Goal: Task Accomplishment & Management: Use online tool/utility

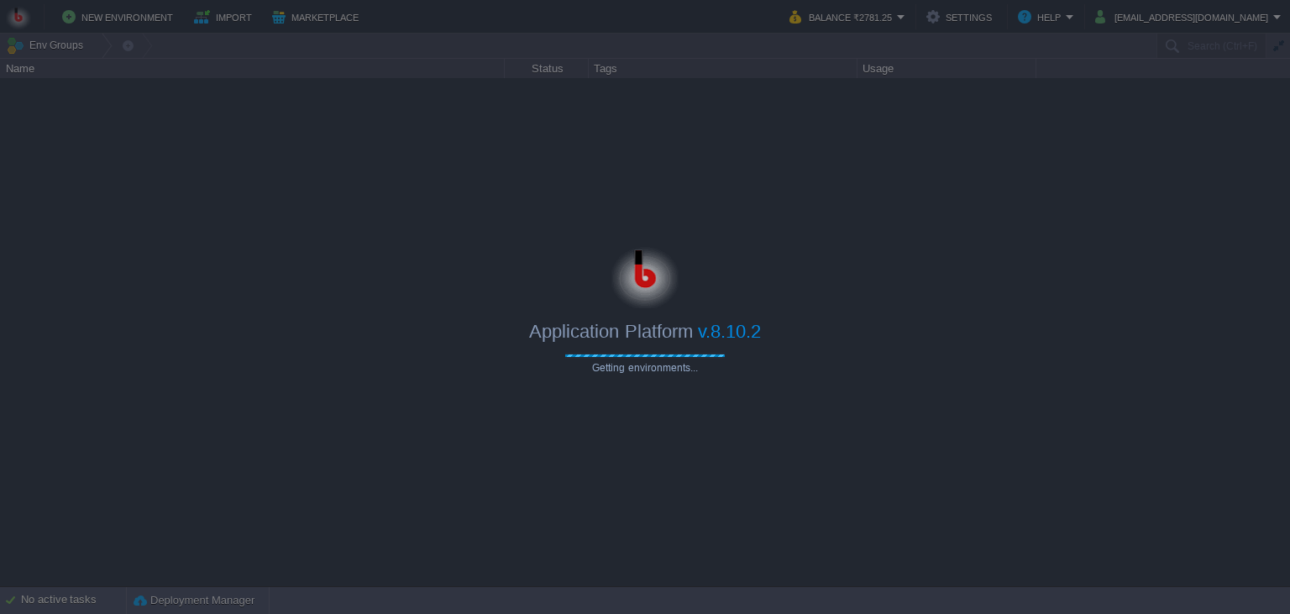
click at [919, 254] on div at bounding box center [645, 274] width 1290 height 67
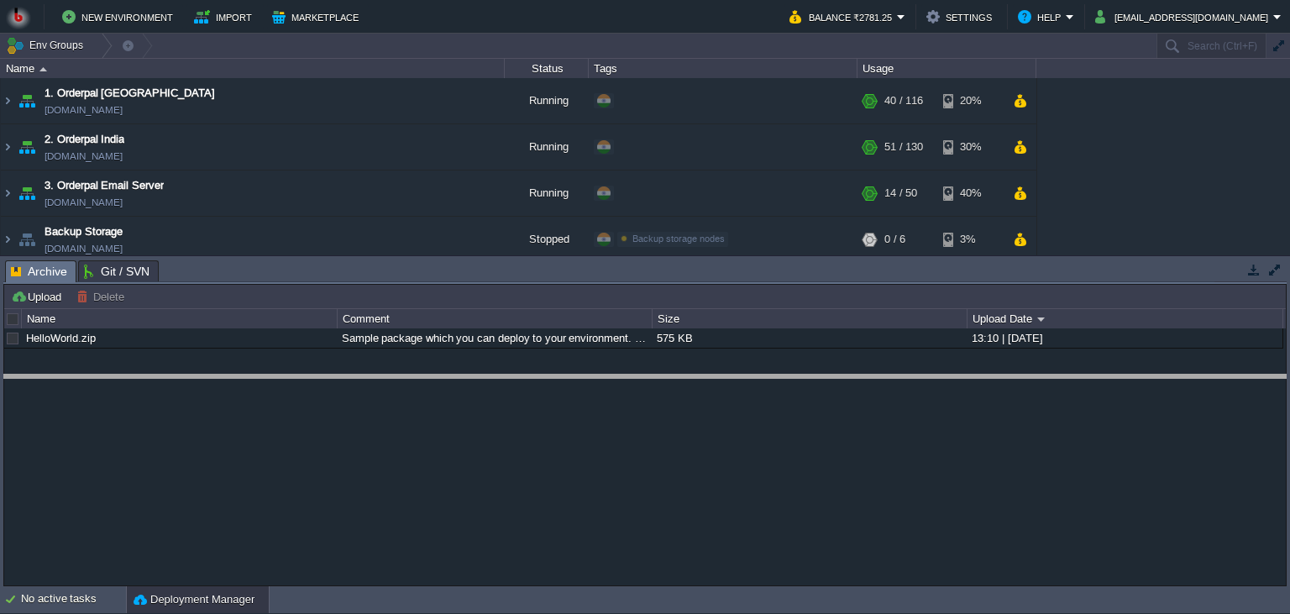
click at [704, 388] on body "New Environment Import Marketplace Bonus ₹0.00 Upgrade Account Balance ₹2781.25…" at bounding box center [645, 307] width 1290 height 614
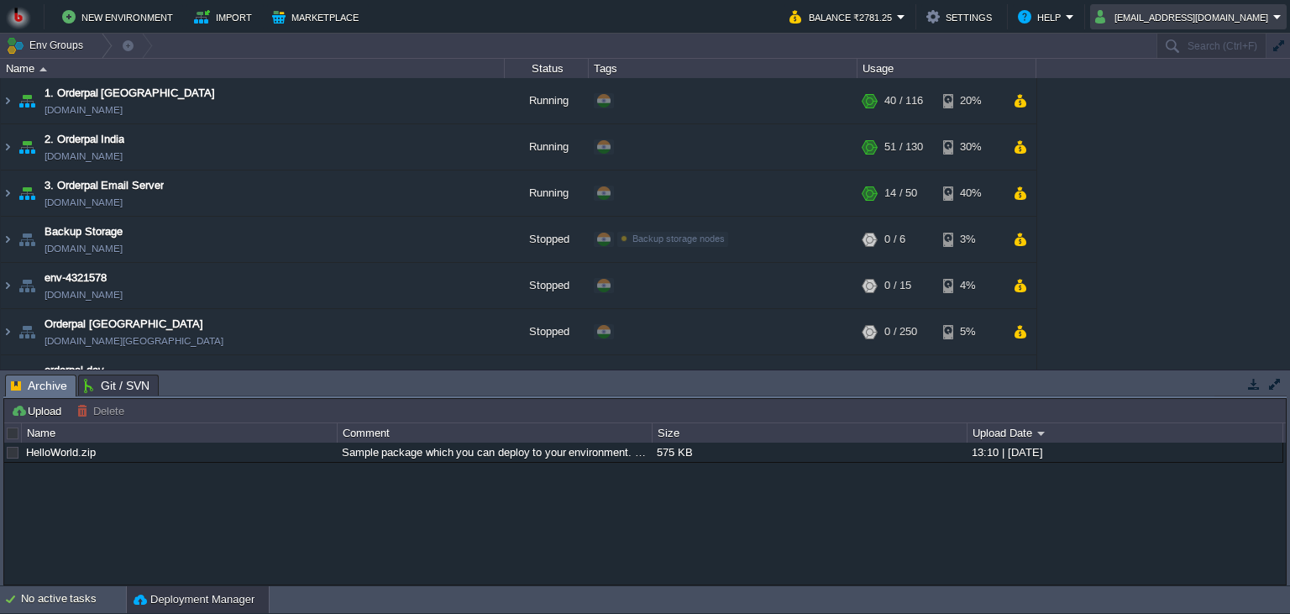
click at [1189, 25] on button "amit.mittal@kaarot.com" at bounding box center [1184, 17] width 178 height 20
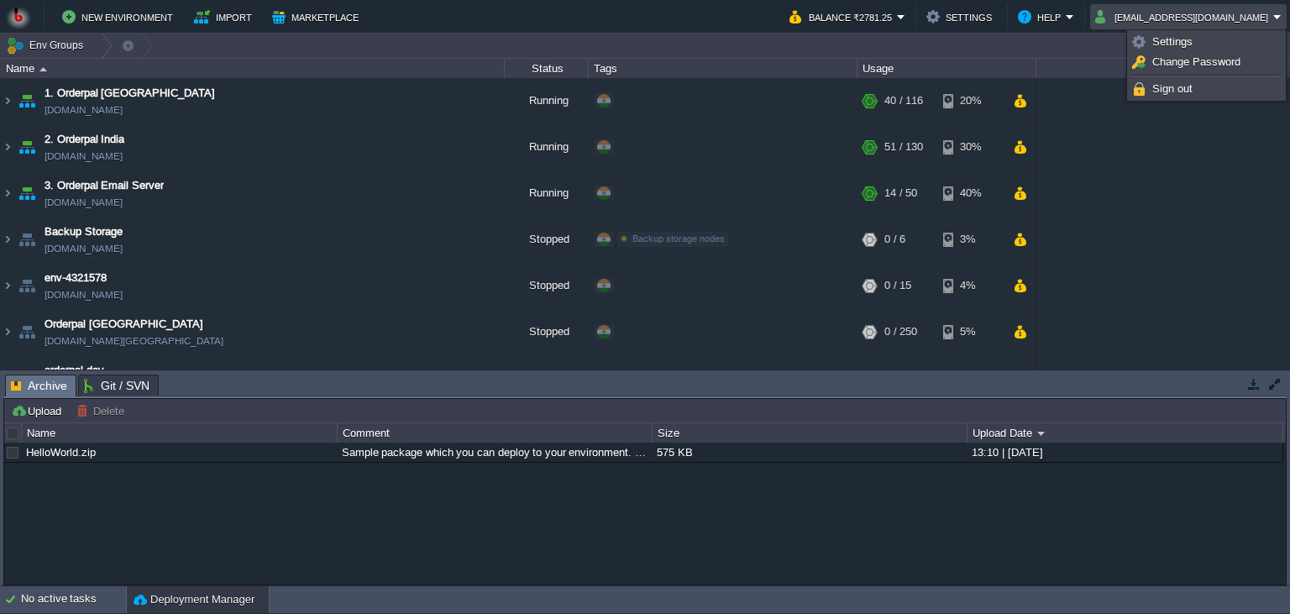
click at [1175, 101] on div "Settings Change Password Language Sign out" at bounding box center [1206, 65] width 160 height 72
click at [1181, 92] on span "Sign out" at bounding box center [1172, 88] width 40 height 13
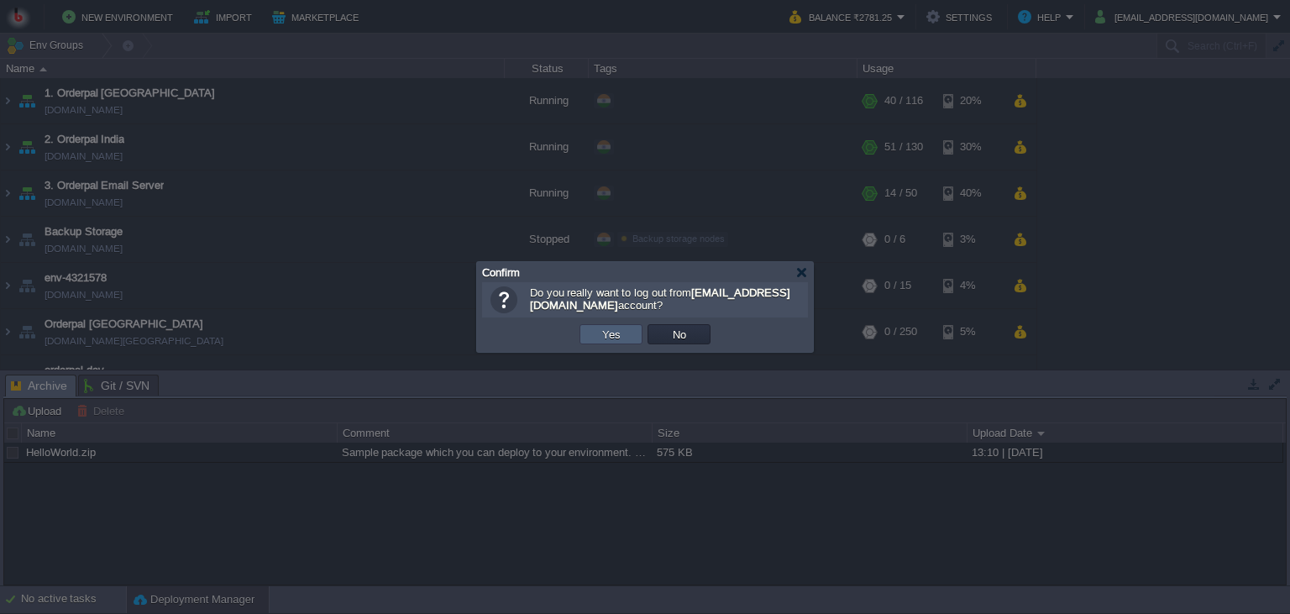
click at [638, 328] on td "Yes" at bounding box center [610, 334] width 63 height 20
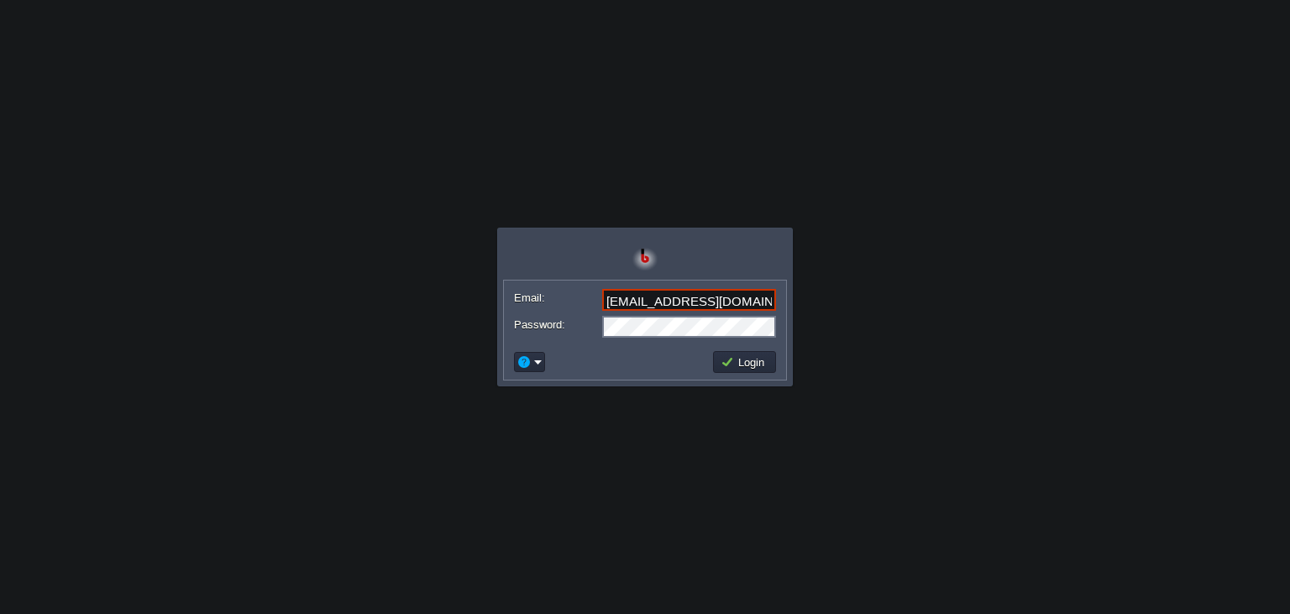
type input "[EMAIL_ADDRESS][DOMAIN_NAME]"
click at [750, 367] on button "Login" at bounding box center [744, 361] width 49 height 15
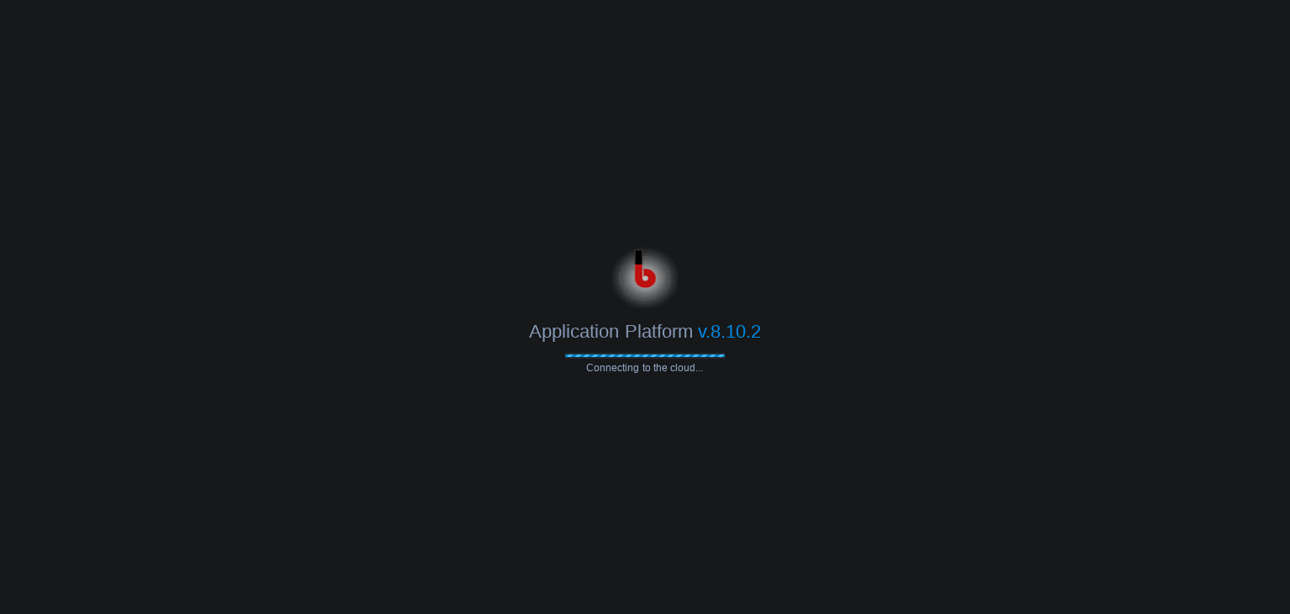
click at [904, 297] on div at bounding box center [645, 274] width 1290 height 67
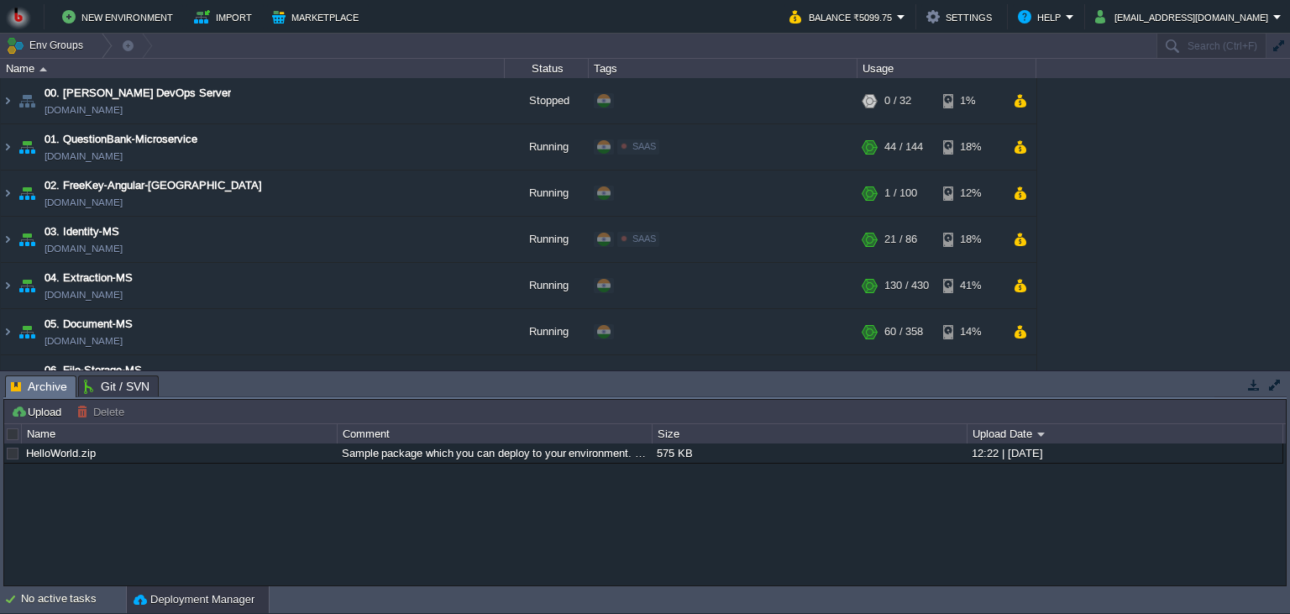
click at [1253, 388] on button "button" at bounding box center [1253, 384] width 15 height 15
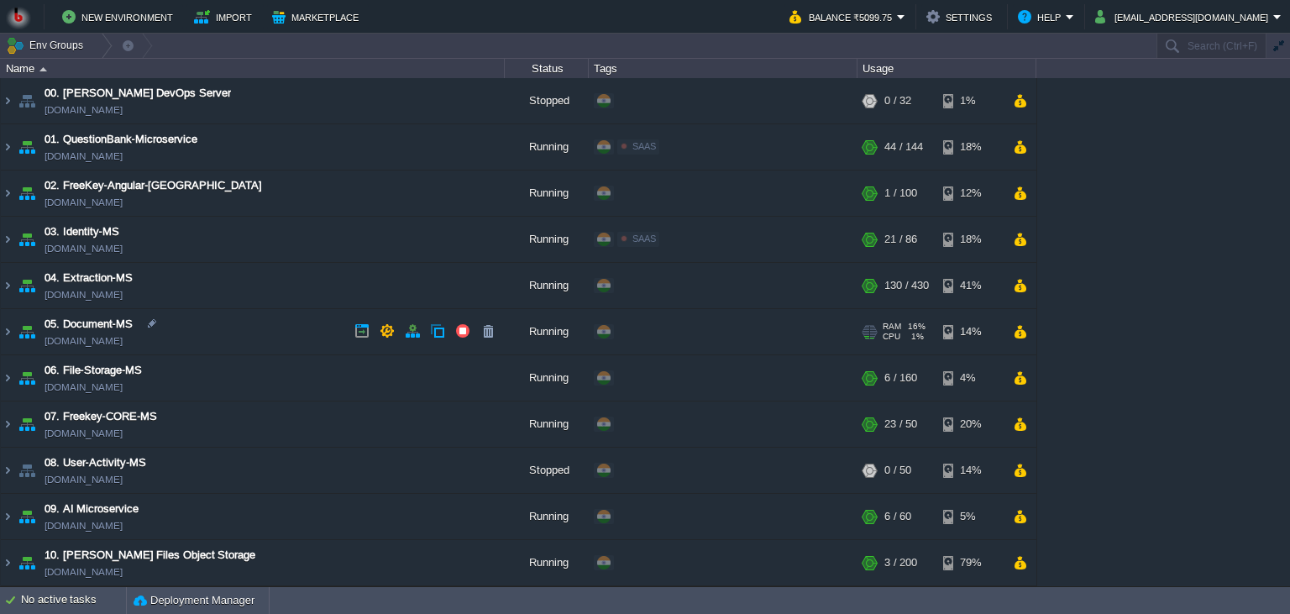
click at [243, 333] on td "05. Document-MS [DOMAIN_NAME]" at bounding box center [253, 332] width 504 height 46
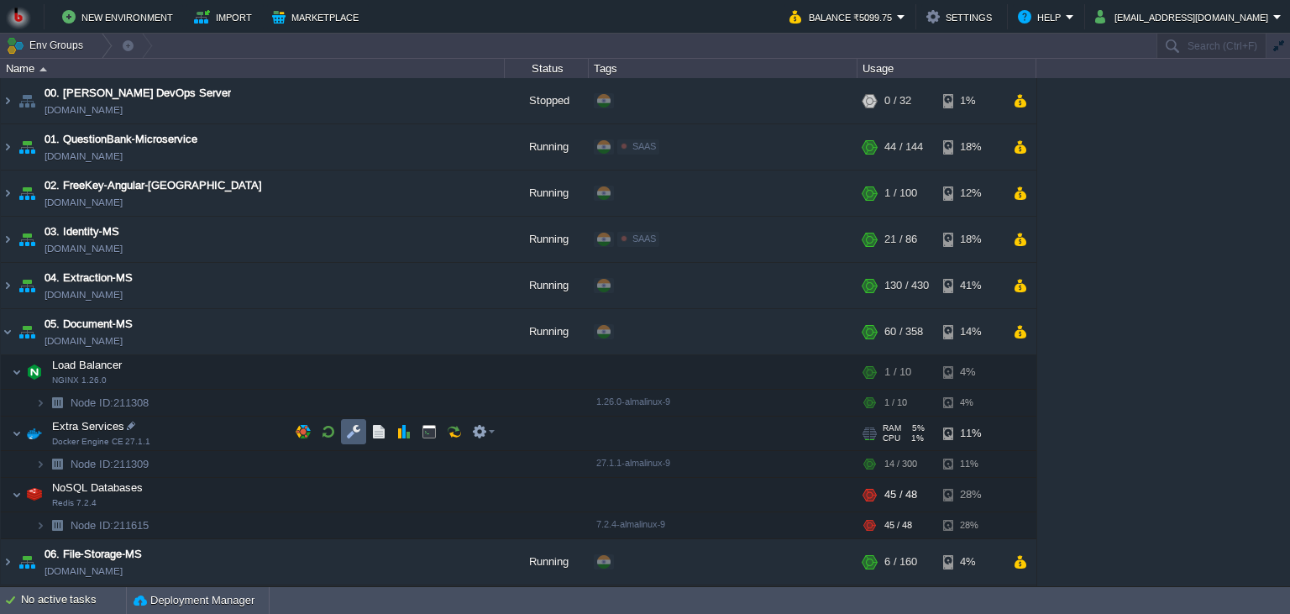
click at [348, 439] on td at bounding box center [353, 431] width 25 height 25
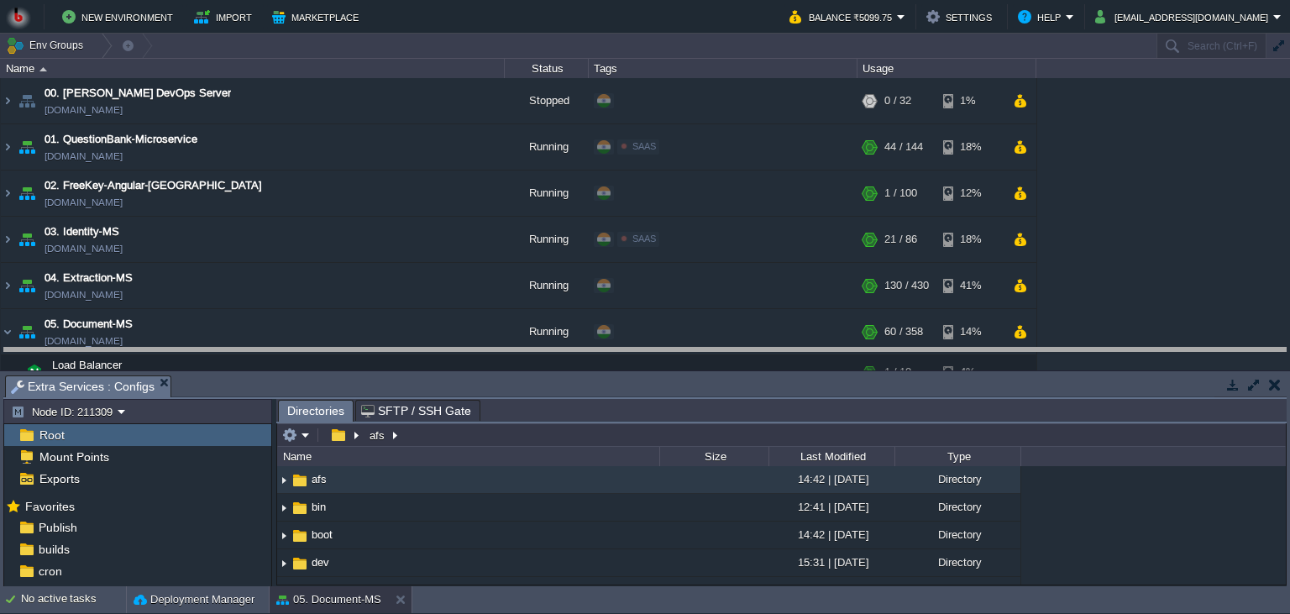
drag, startPoint x: 732, startPoint y: 387, endPoint x: 732, endPoint y: 280, distance: 106.6
click at [732, 280] on body "New Environment Import Marketplace Bonus ₹0.00 Upgrade Account Balance ₹5099.75…" at bounding box center [645, 307] width 1290 height 614
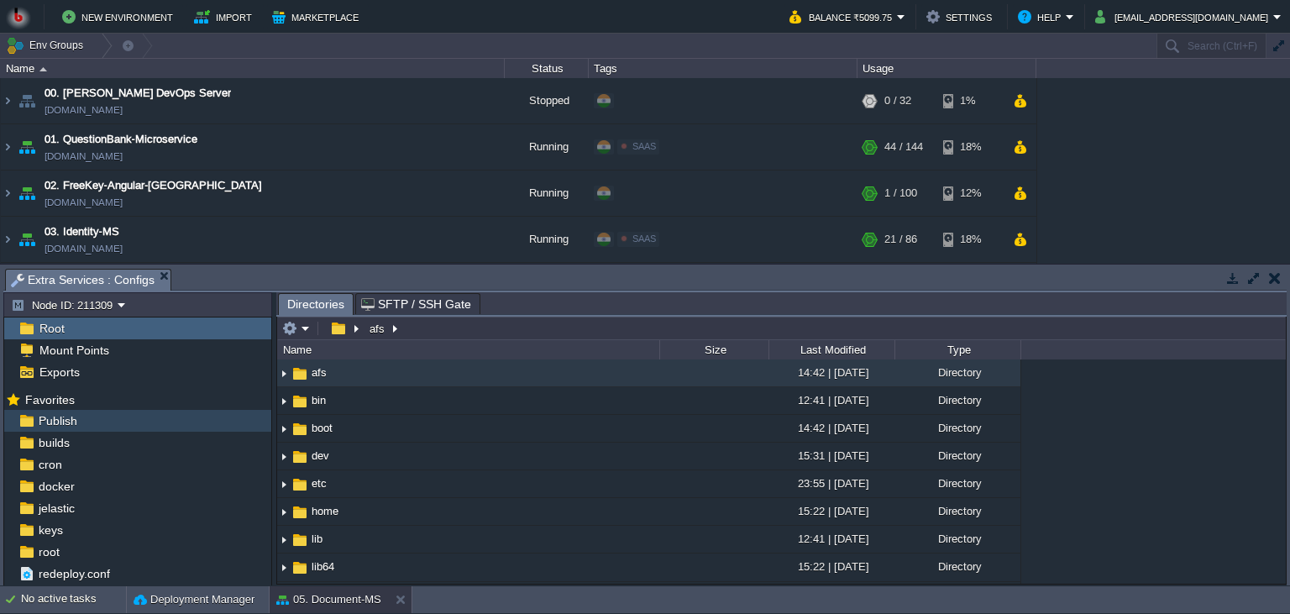
click at [130, 425] on div "Publish" at bounding box center [137, 421] width 267 height 22
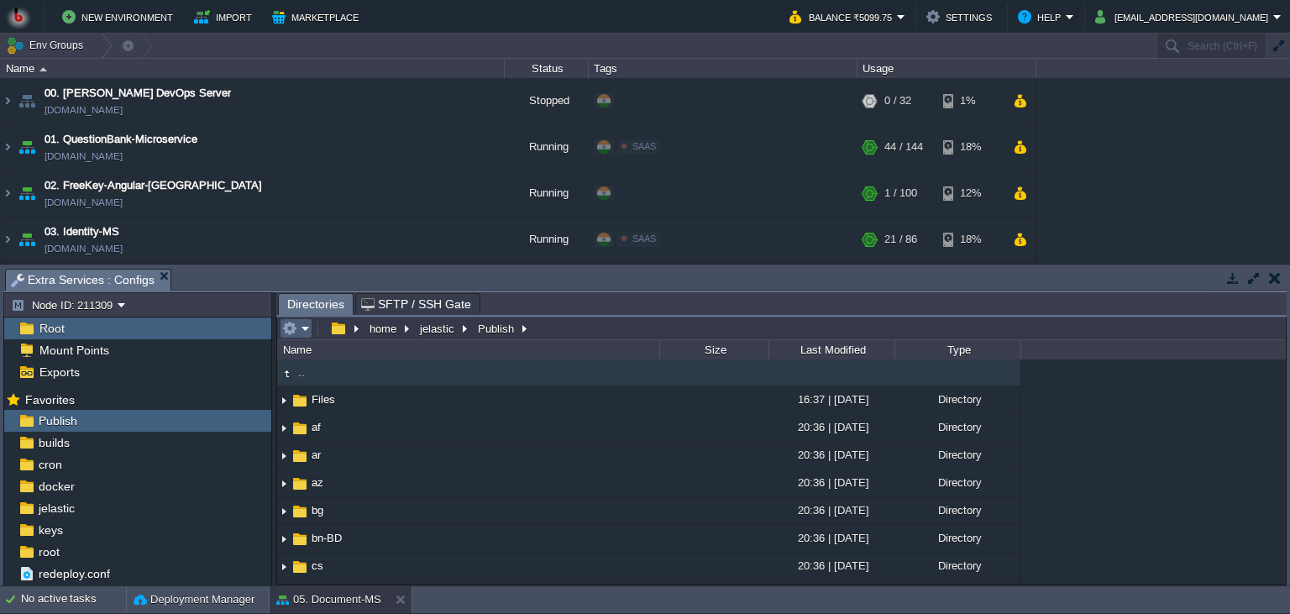
click at [307, 330] on em at bounding box center [296, 328] width 28 height 15
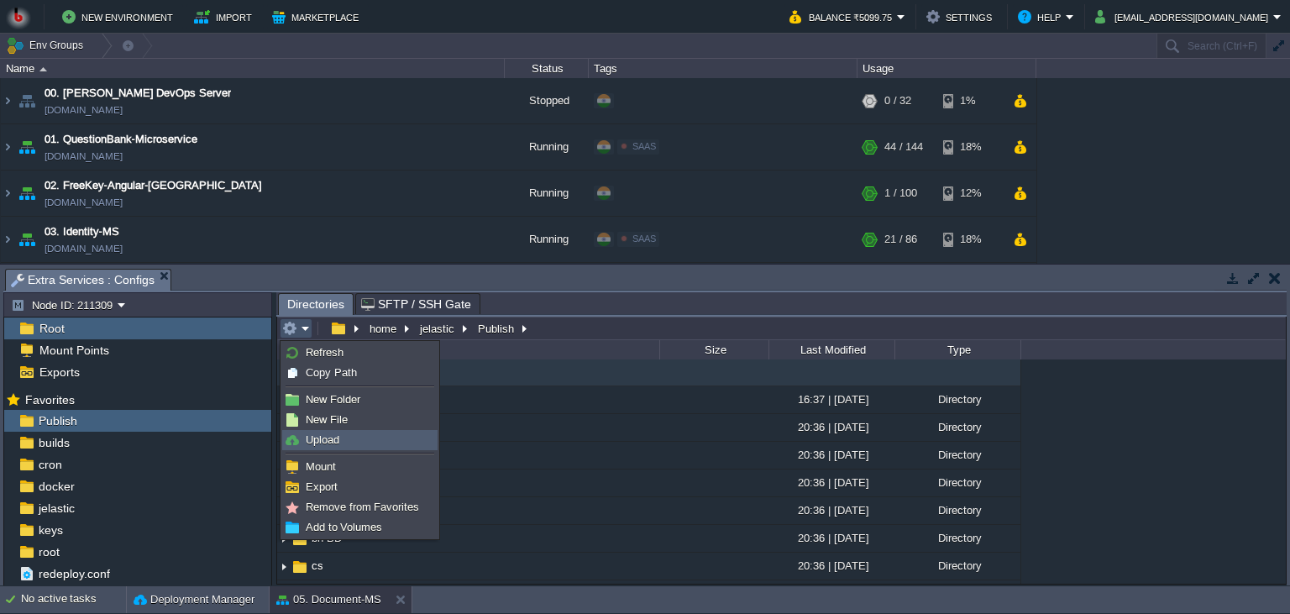
click at [313, 442] on span "Upload" at bounding box center [323, 439] width 34 height 13
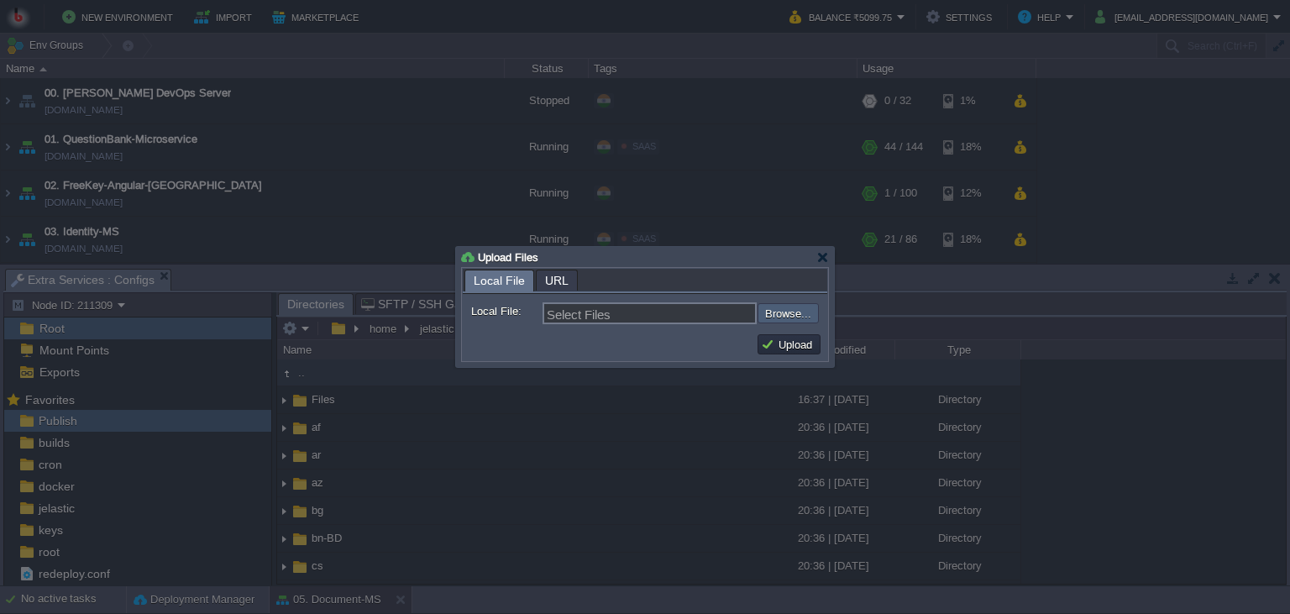
click at [771, 312] on input "file" at bounding box center [712, 313] width 212 height 20
type input "C:\fakepath\PdfGenerateMicroservice.dll"
type input "PdfGenerateMicroservice.dll"
click at [794, 361] on div "Local File URL Local File: PdfGenerateMicroservice.dll Browse... Comment: Upload" at bounding box center [645, 314] width 366 height 93
click at [794, 351] on button "Upload" at bounding box center [789, 344] width 56 height 15
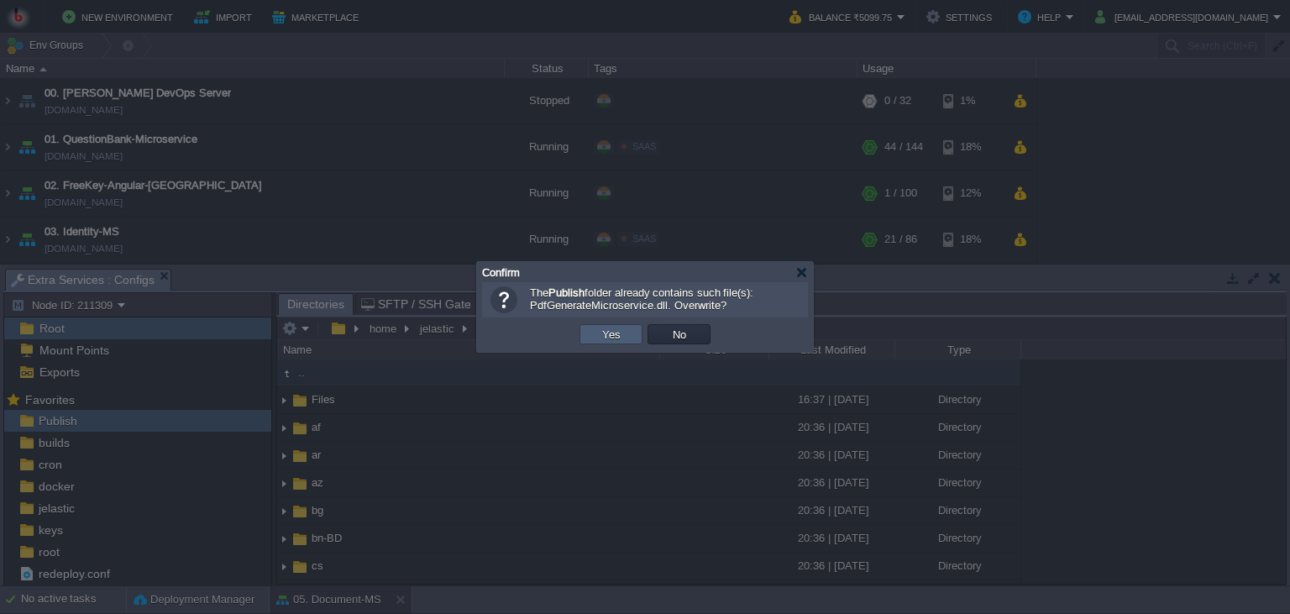
click at [630, 343] on td "Yes" at bounding box center [610, 334] width 63 height 20
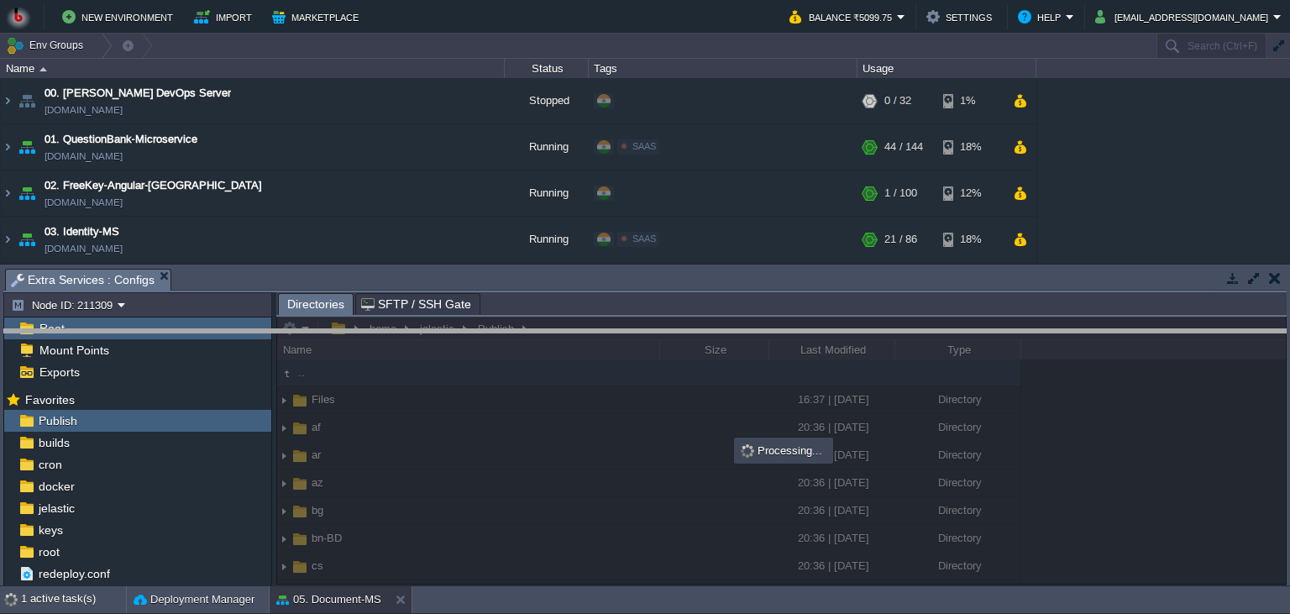
drag, startPoint x: 683, startPoint y: 291, endPoint x: 694, endPoint y: 363, distance: 72.3
click at [694, 363] on body "New Environment Import Marketplace Bonus ₹0.00 Upgrade Account Balance ₹5099.75…" at bounding box center [645, 307] width 1290 height 614
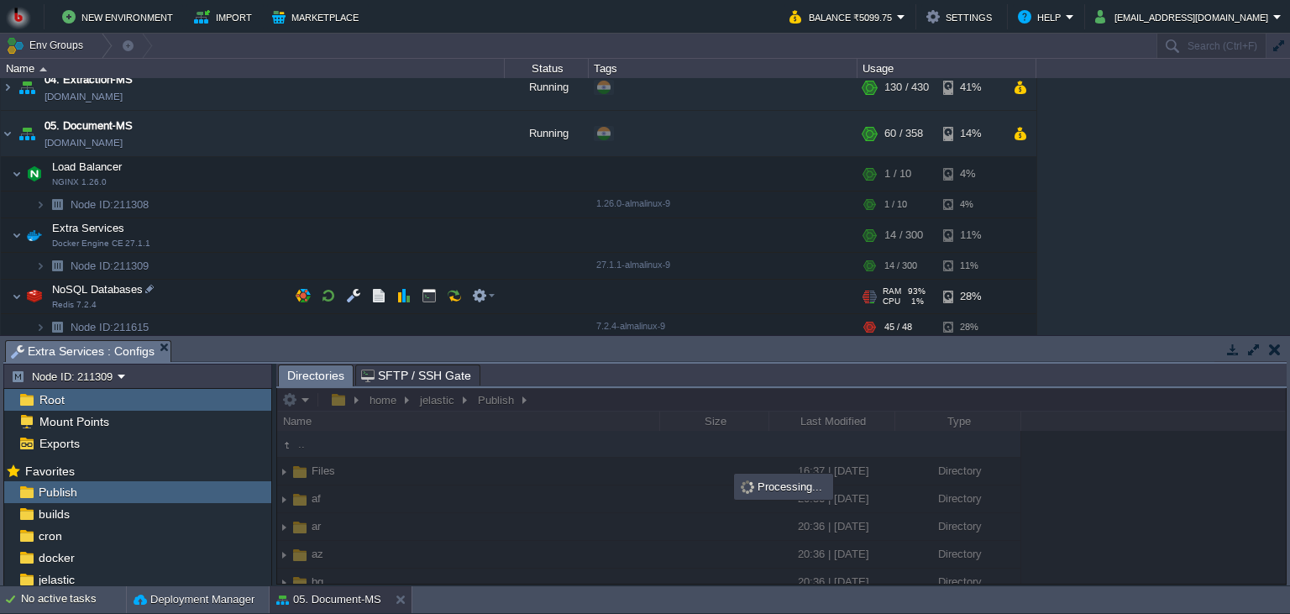
scroll to position [229, 0]
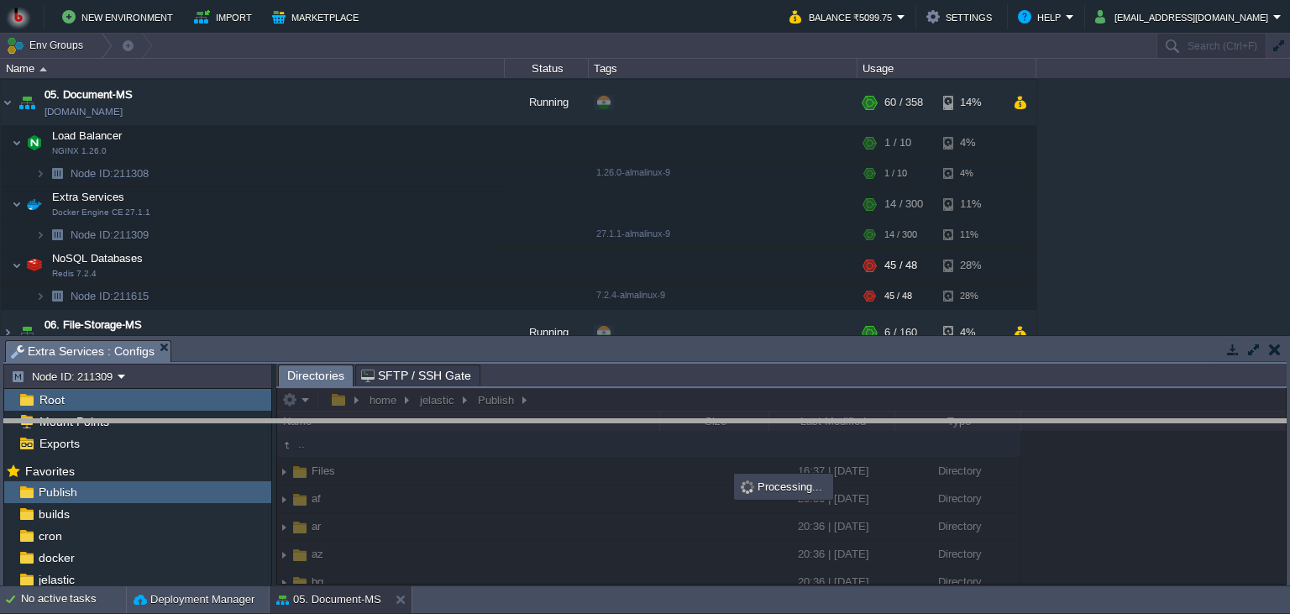
drag, startPoint x: 919, startPoint y: 349, endPoint x: 893, endPoint y: 428, distance: 83.4
click at [893, 428] on body "New Environment Import Marketplace Bonus ₹0.00 Upgrade Account Balance ₹5099.75…" at bounding box center [645, 307] width 1290 height 614
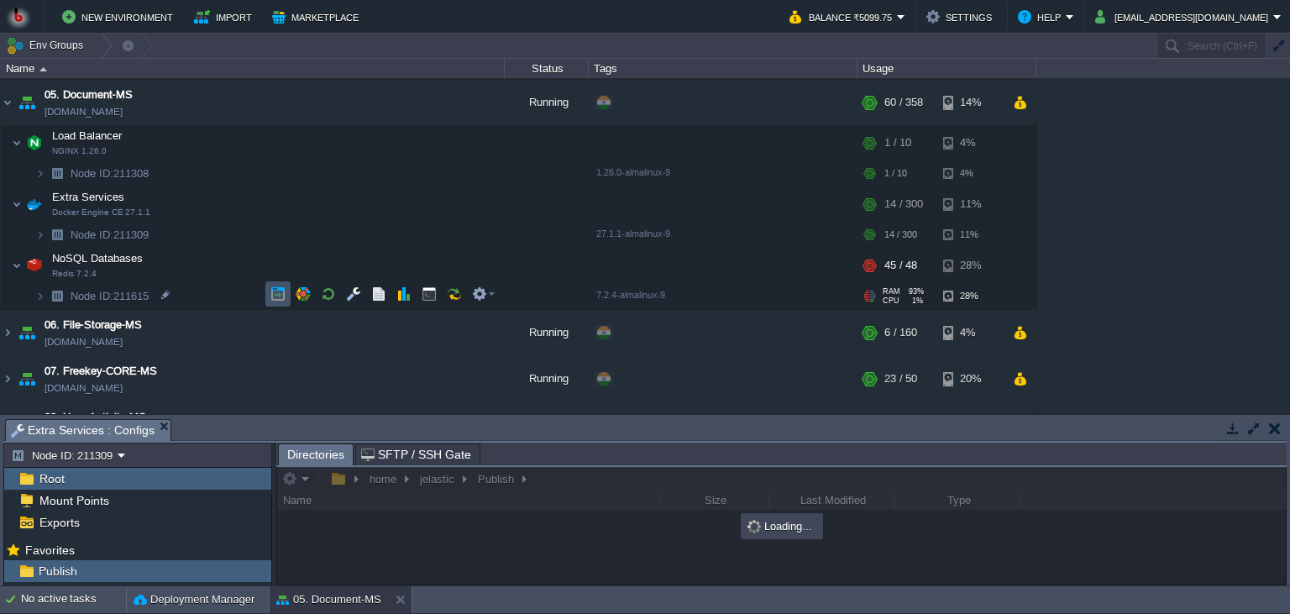
click at [274, 296] on button "button" at bounding box center [277, 293] width 15 height 15
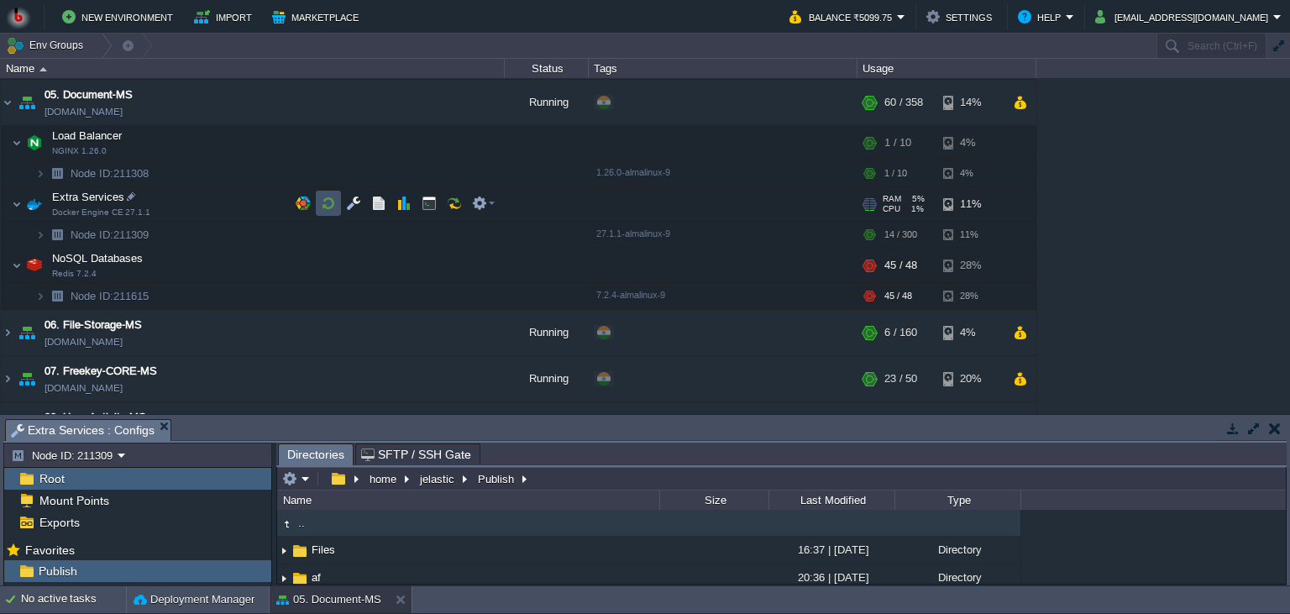
click at [325, 200] on button "button" at bounding box center [328, 203] width 15 height 15
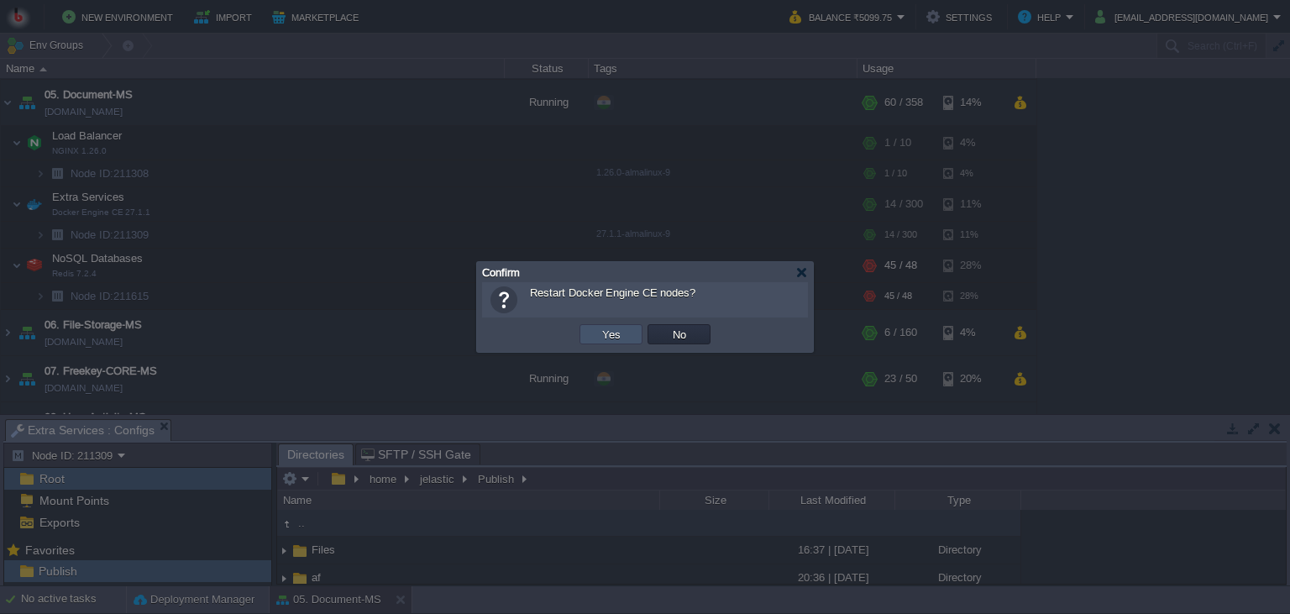
click at [620, 338] on button "Yes" at bounding box center [611, 334] width 29 height 15
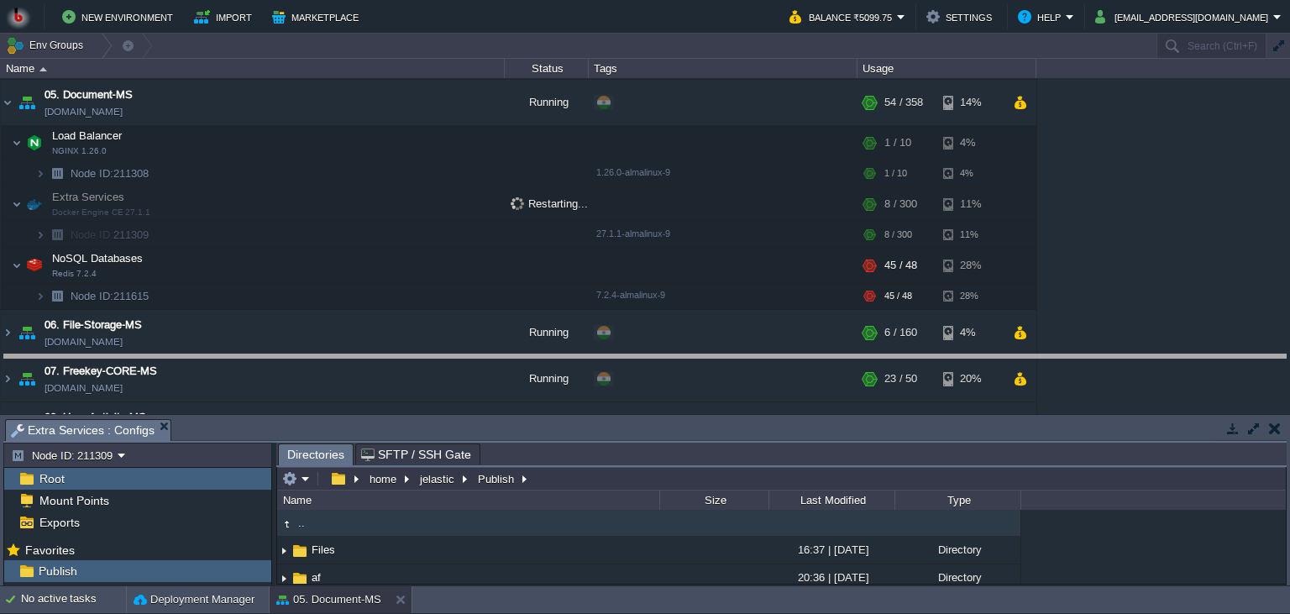
drag, startPoint x: 639, startPoint y: 432, endPoint x: 636, endPoint y: 349, distance: 83.2
click at [636, 349] on body "New Environment Import Marketplace Bonus ₹0.00 Upgrade Account Balance ₹5099.75…" at bounding box center [645, 307] width 1290 height 614
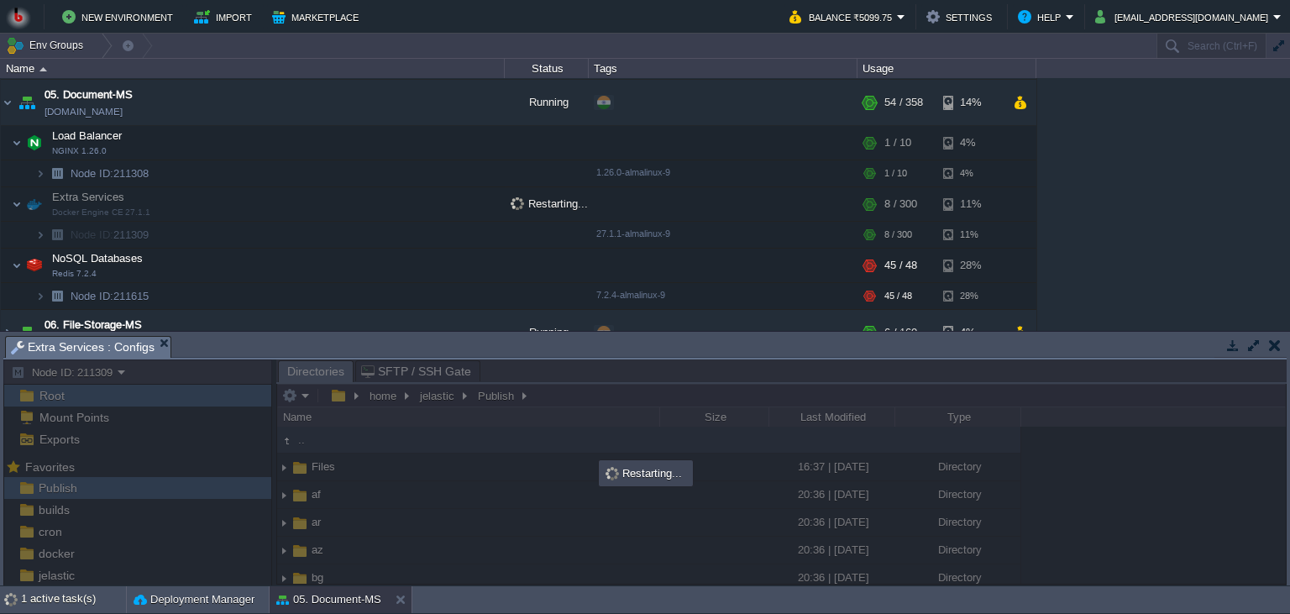
click at [1128, 222] on div "00. [PERSON_NAME] DevOps Server [DOMAIN_NAME] Stopped + Add to Env Group RAM 0%…" at bounding box center [645, 204] width 1290 height 253
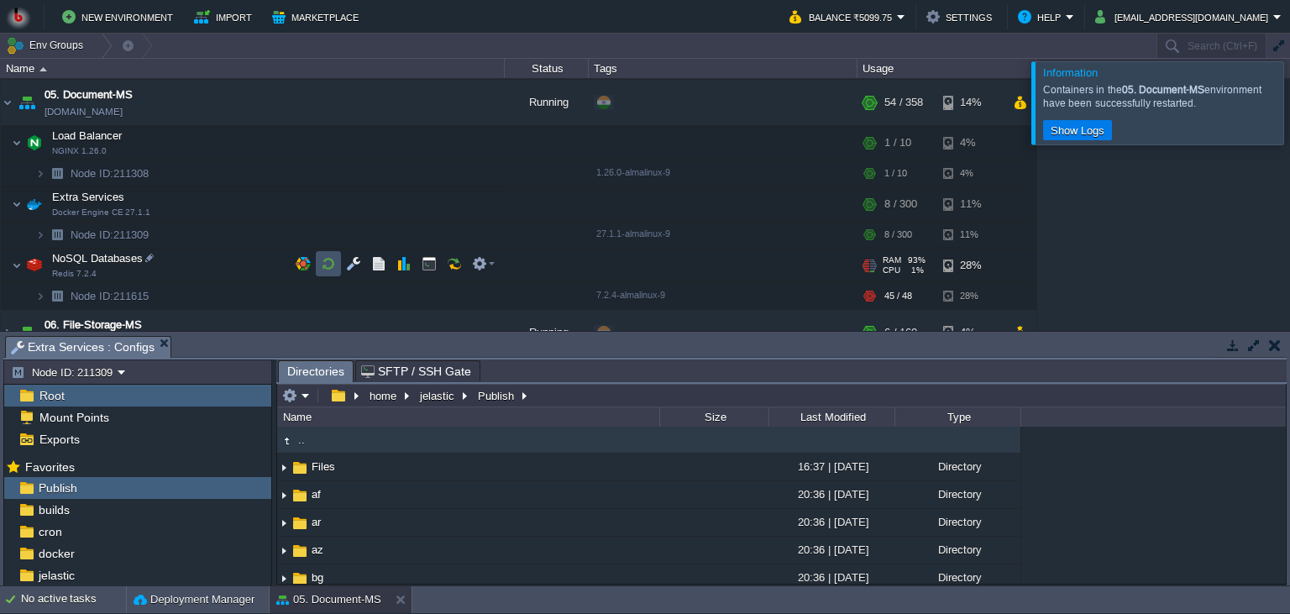
click at [324, 260] on button "button" at bounding box center [328, 263] width 15 height 15
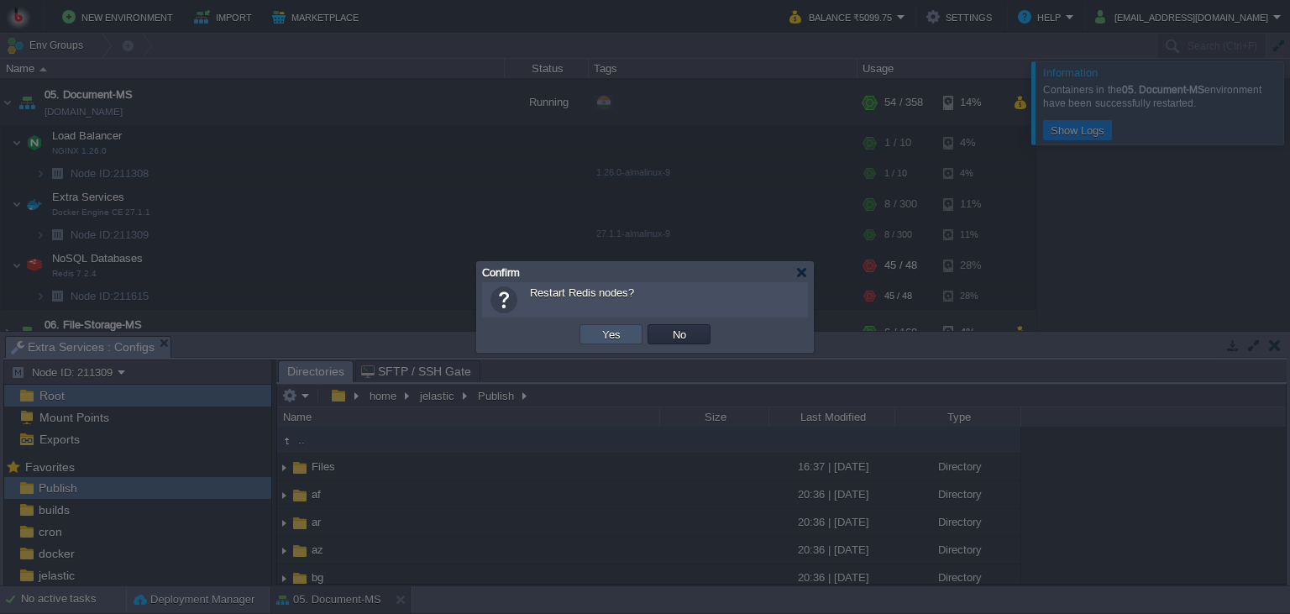
click at [616, 341] on button "Yes" at bounding box center [611, 334] width 29 height 15
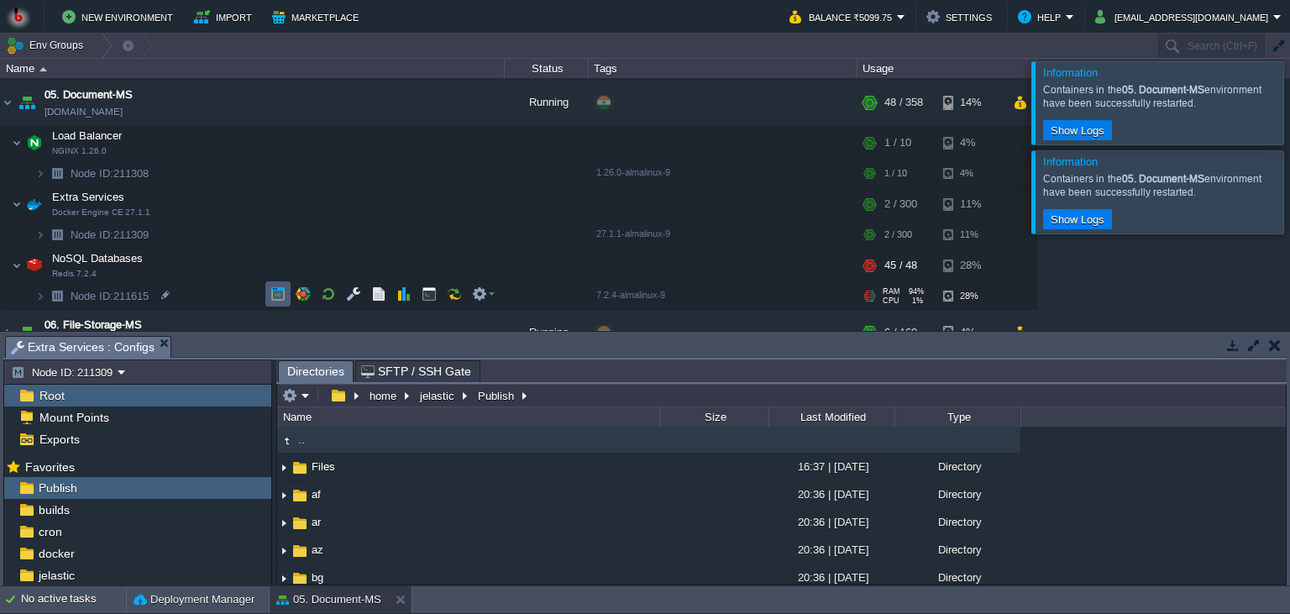
click at [275, 294] on button "button" at bounding box center [277, 293] width 15 height 15
click at [408, 106] on button "button" at bounding box center [412, 101] width 15 height 15
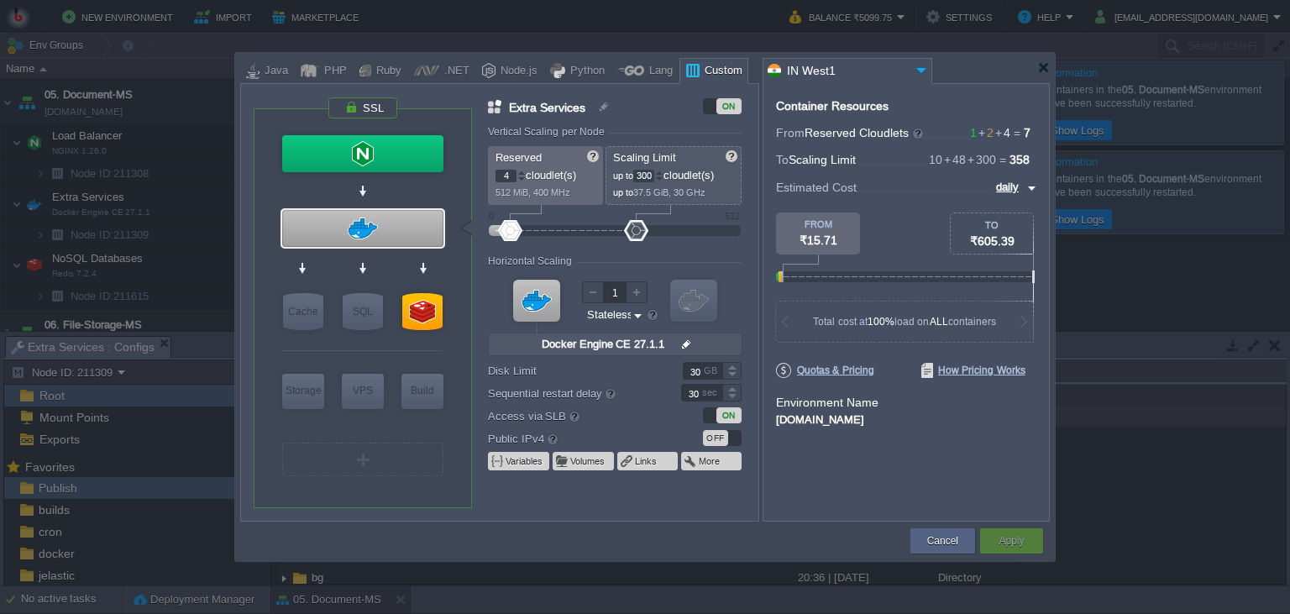
click at [799, 491] on div "Container Resources From Reserved Cloudlets 1 + 2 + 4 ... = 7 not added To Scal…" at bounding box center [905, 302] width 287 height 438
click at [420, 308] on div at bounding box center [422, 311] width 40 height 37
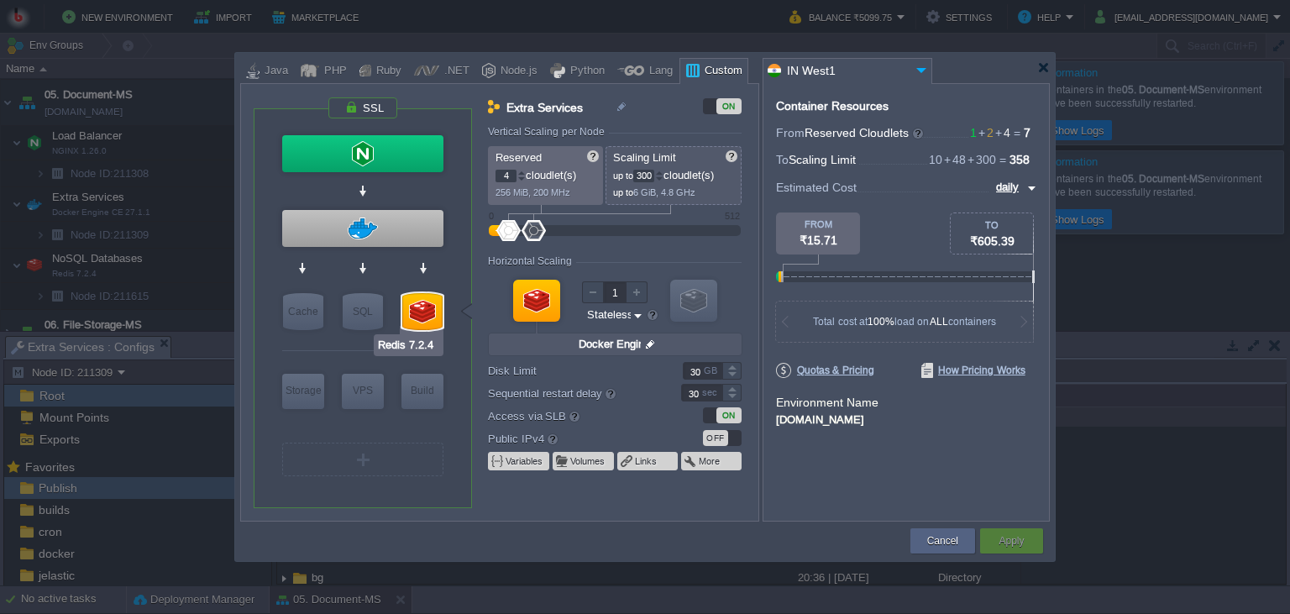
type input "NoSQL Databases"
type input "2"
type input "48"
type input "Redis 7.2.4"
type input "null"
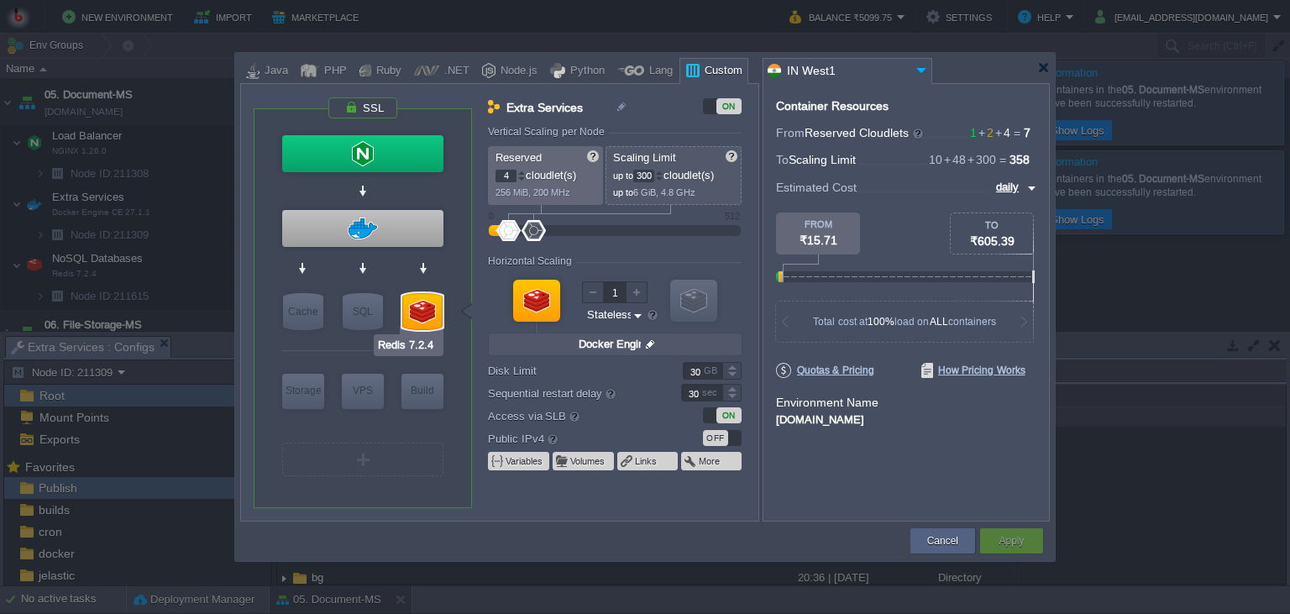
type input "7.2.4-almalinux-9"
drag, startPoint x: 652, startPoint y: 180, endPoint x: 642, endPoint y: 180, distance: 10.1
click at [642, 180] on input "48" at bounding box center [643, 176] width 21 height 13
type input "100"
click at [1010, 547] on button "Apply" at bounding box center [1010, 540] width 25 height 17
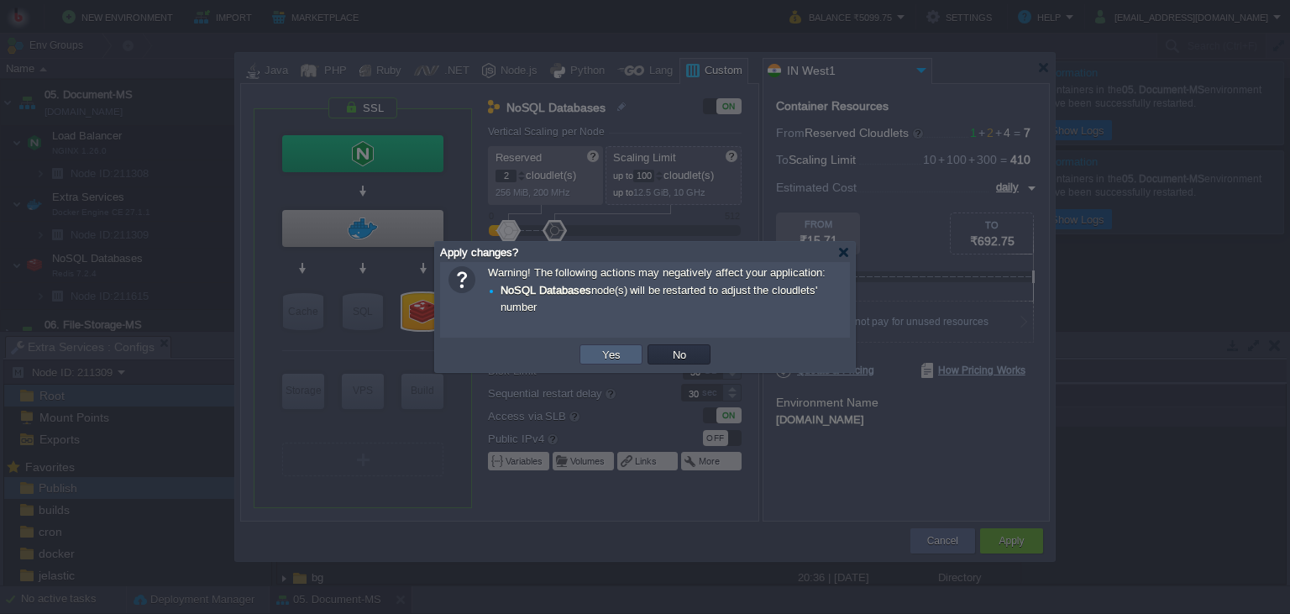
click at [607, 349] on button "Yes" at bounding box center [611, 354] width 29 height 15
